Goal: Task Accomplishment & Management: Manage account settings

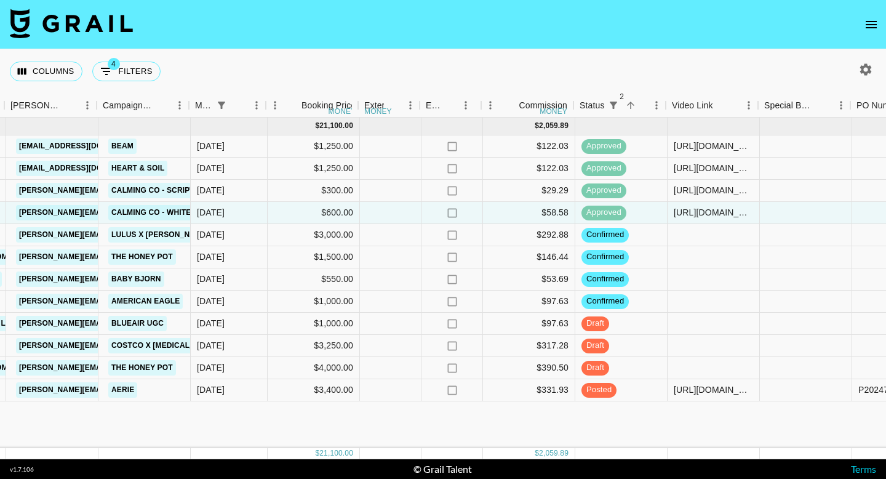
scroll to position [0, 498]
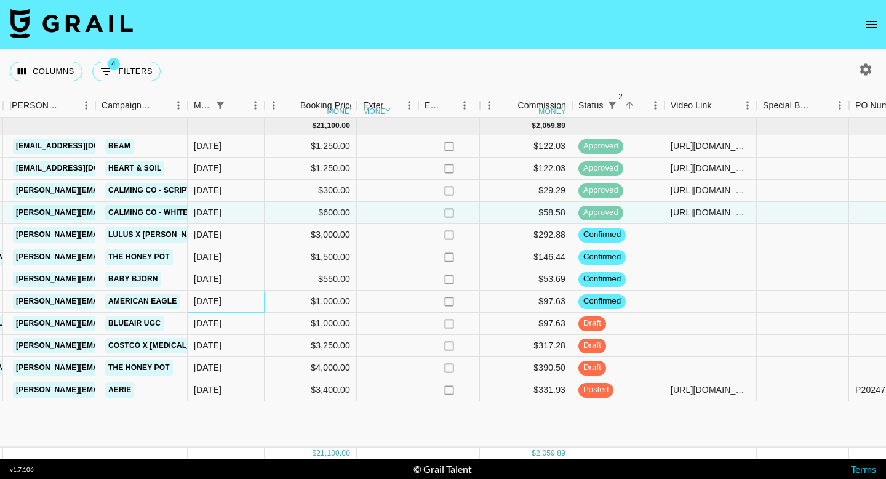
click at [223, 303] on div "[DATE]" at bounding box center [226, 301] width 77 height 22
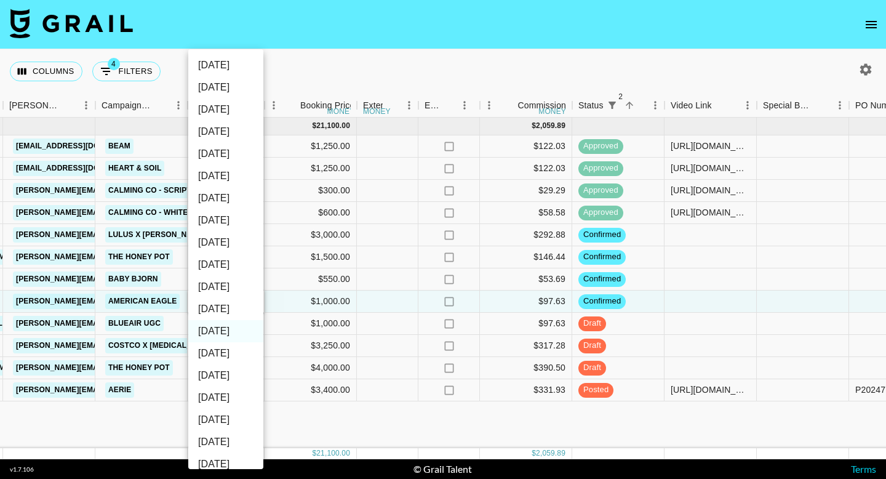
click at [223, 310] on li "[DATE]" at bounding box center [225, 309] width 75 height 22
type input "[DATE]"
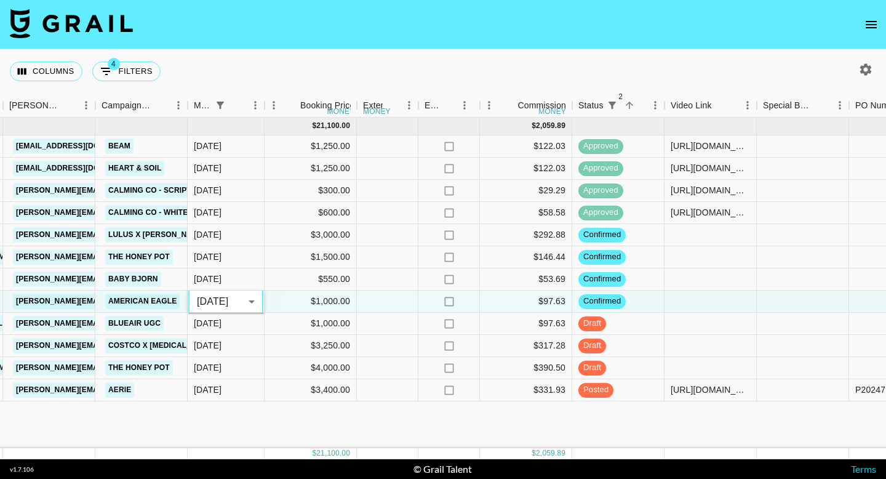
click at [241, 437] on div "[DATE] ( 12 ) $ 21,100.00 $ 2,059.89 recey1sP3FZNgDdgT francescamiarn [EMAIL_AD…" at bounding box center [477, 283] width 1950 height 330
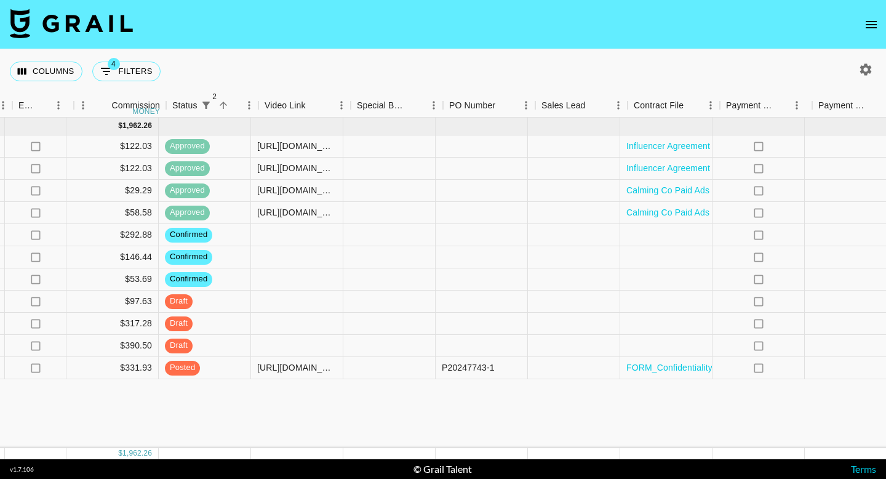
scroll to position [0, 916]
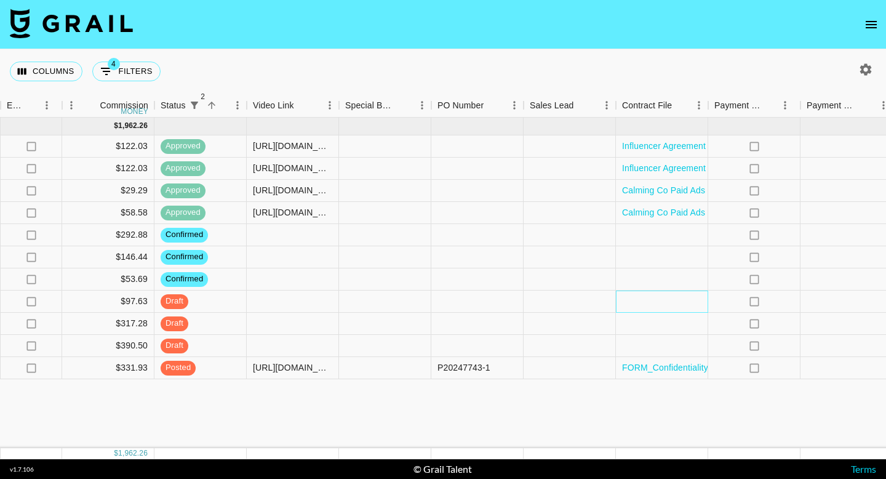
click at [649, 303] on div at bounding box center [662, 301] width 92 height 22
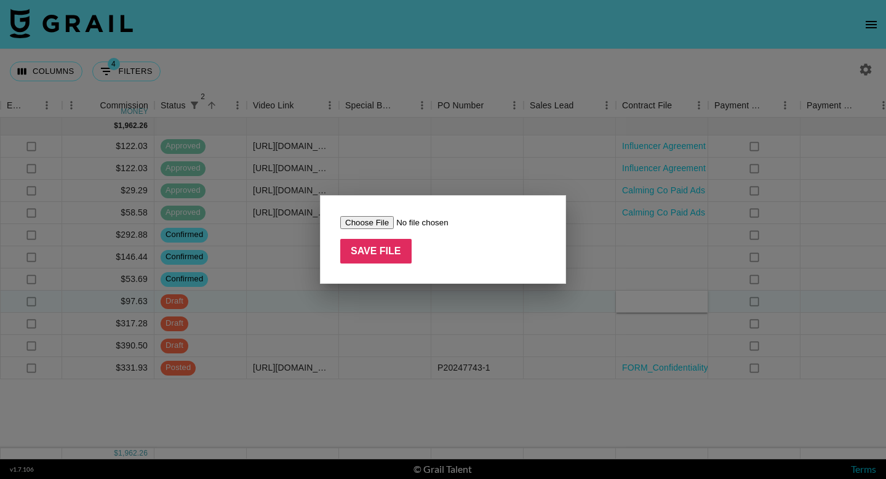
click at [381, 220] on input "file" at bounding box center [418, 222] width 156 height 13
type input "C:\fakepath\[PERSON_NAME] x Artisan Council - Creator Contract.docx (1).pdf"
click at [393, 251] on input "Save File" at bounding box center [375, 251] width 71 height 25
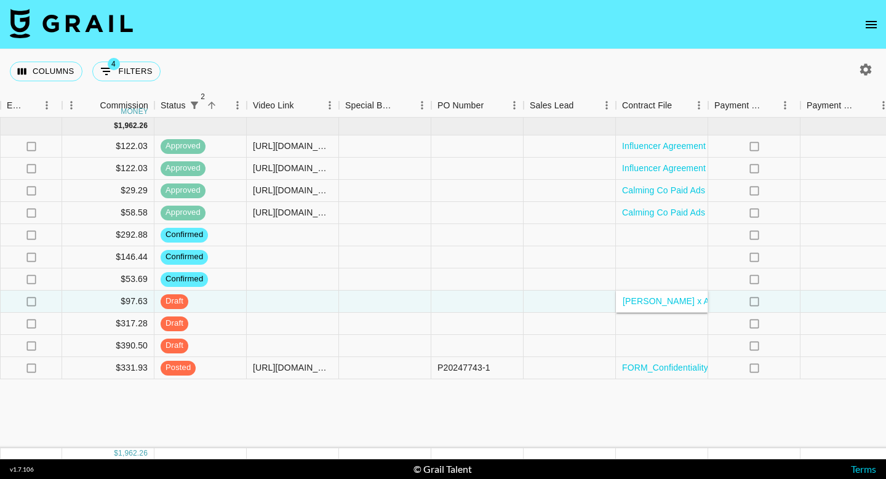
click at [375, 434] on div "[DATE] ( 11 ) $ 20,100.00 $ 1,962.26 recey1sP3FZNgDdgT francescamiarn [EMAIL_AD…" at bounding box center [59, 283] width 1950 height 330
click at [263, 303] on div at bounding box center [293, 301] width 92 height 22
click at [277, 306] on div at bounding box center [293, 301] width 92 height 22
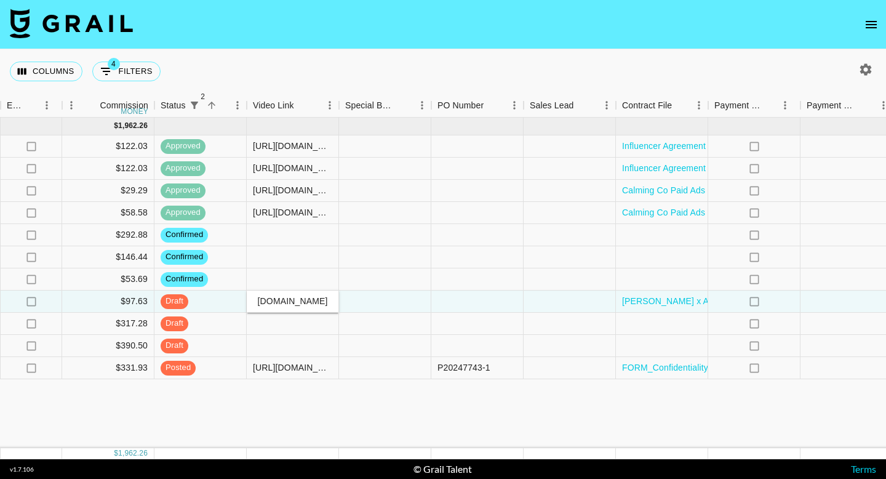
type input "[URL][DOMAIN_NAME]"
click at [309, 415] on div "[DATE] ( 11 ) $ 20,100.00 $ 1,962.26 recey1sP3FZNgDdgT francescamiarn [EMAIL_AD…" at bounding box center [59, 283] width 1950 height 330
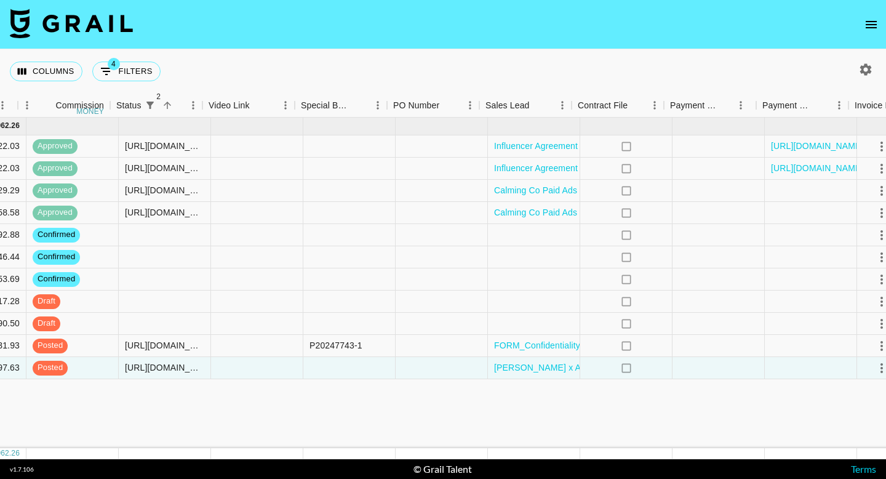
scroll to position [0, 1064]
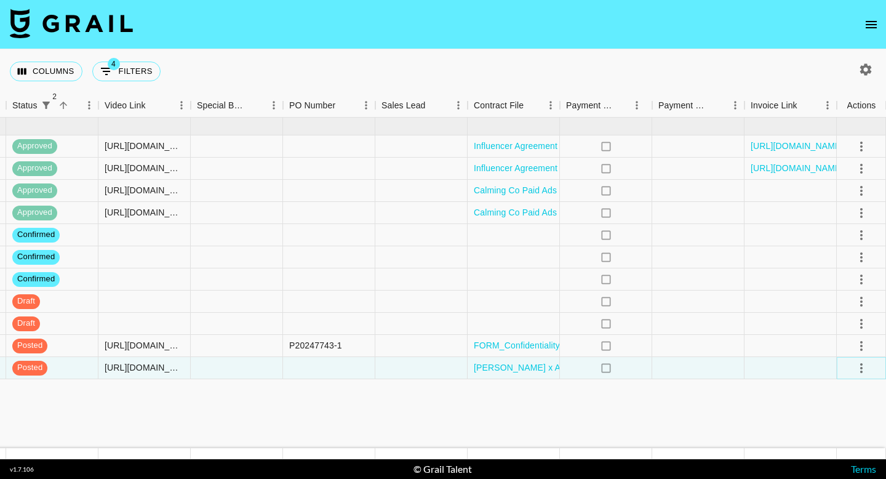
click at [864, 369] on icon "select merge strategy" at bounding box center [861, 368] width 15 height 15
click at [840, 341] on div "Approve" at bounding box center [835, 341] width 38 height 15
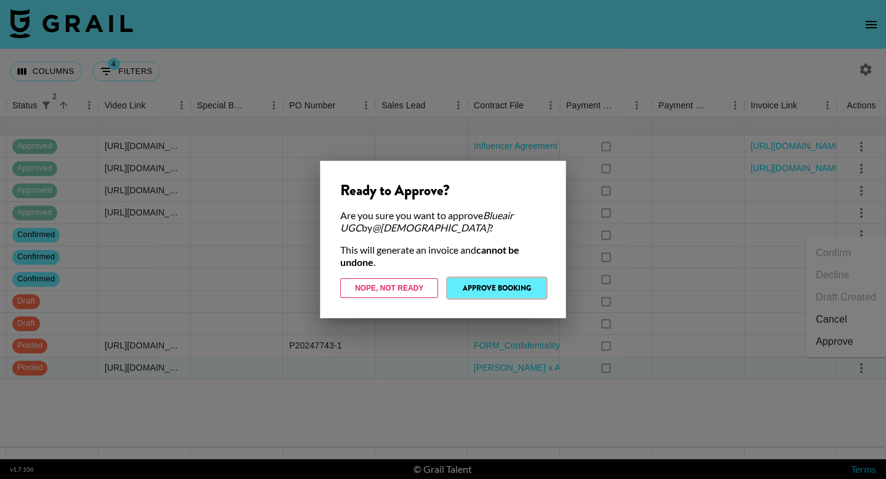
click at [474, 281] on button "Approve Booking" at bounding box center [497, 288] width 98 height 20
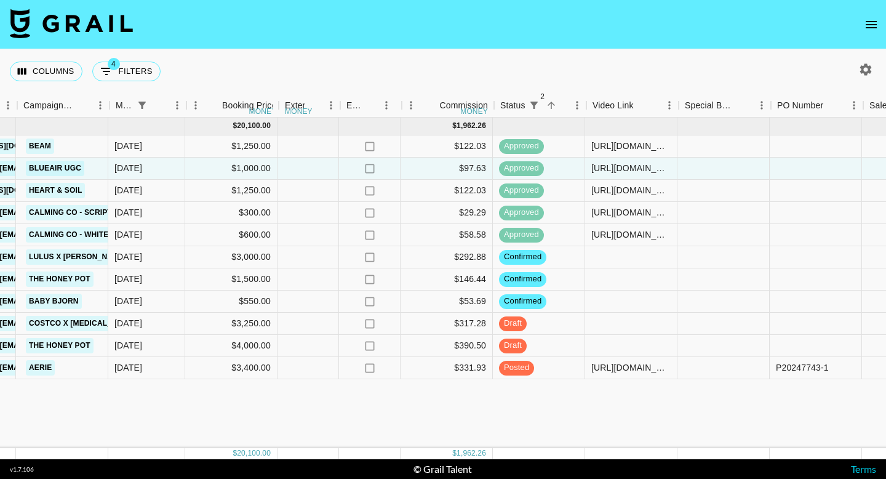
scroll to position [0, 577]
